Goal: Book appointment/travel/reservation

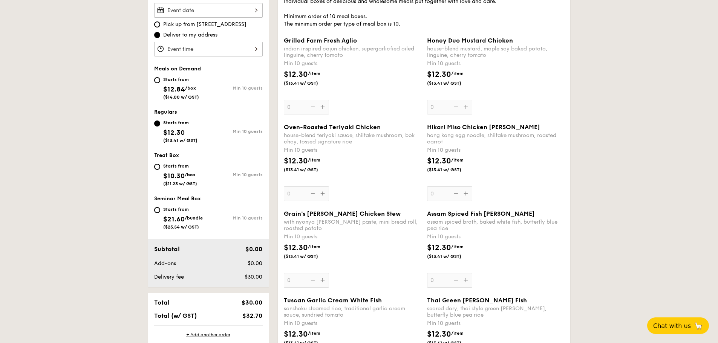
scroll to position [264, 0]
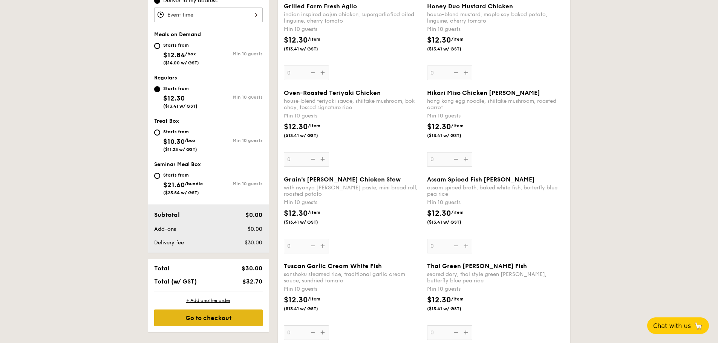
click at [202, 317] on div "Go to checkout" at bounding box center [208, 318] width 109 height 17
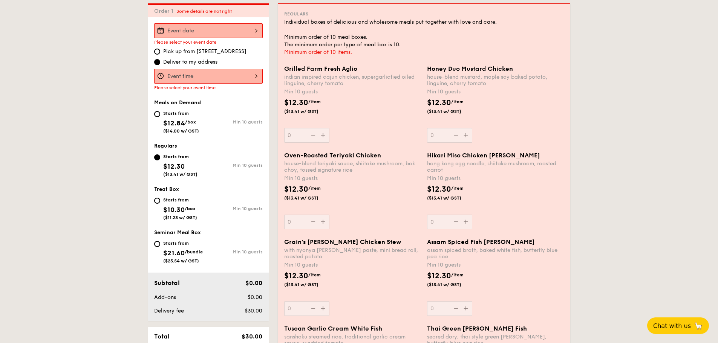
scroll to position [201, 0]
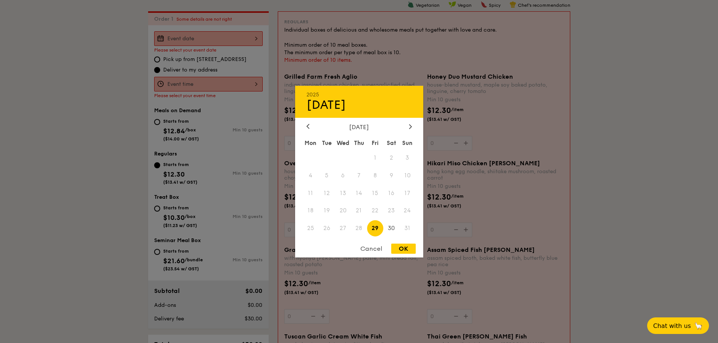
click at [175, 40] on div "2025 Aug [DATE] Tue Wed Thu Fri Sat Sun 1 2 3 4 5 6 7 8 9 10 11 12 13 14 15 16 …" at bounding box center [208, 38] width 109 height 15
click at [358, 229] on span "28" at bounding box center [359, 228] width 16 height 16
click at [341, 228] on span "27" at bounding box center [343, 228] width 16 height 16
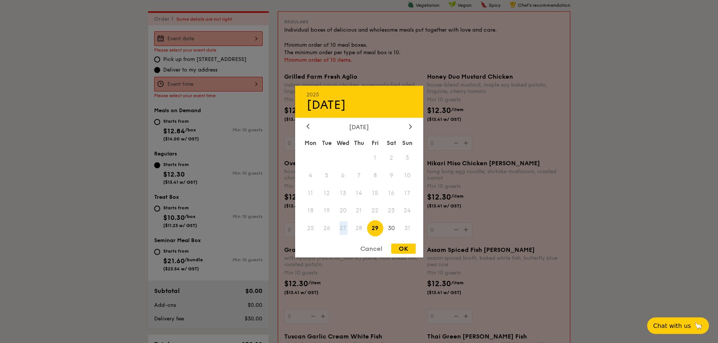
click at [344, 230] on span "27" at bounding box center [343, 228] width 16 height 16
click at [373, 250] on div "Cancel" at bounding box center [371, 249] width 37 height 10
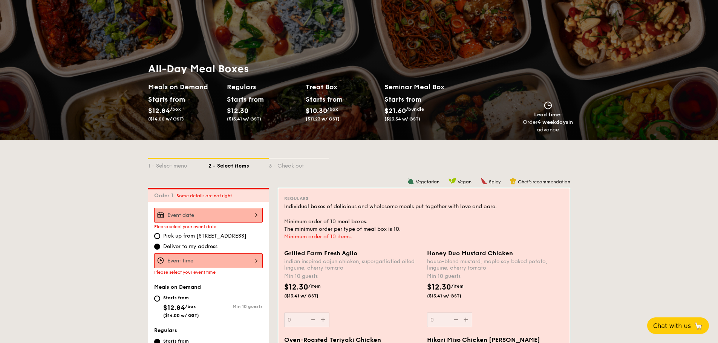
scroll to position [0, 0]
